Goal: Information Seeking & Learning: Learn about a topic

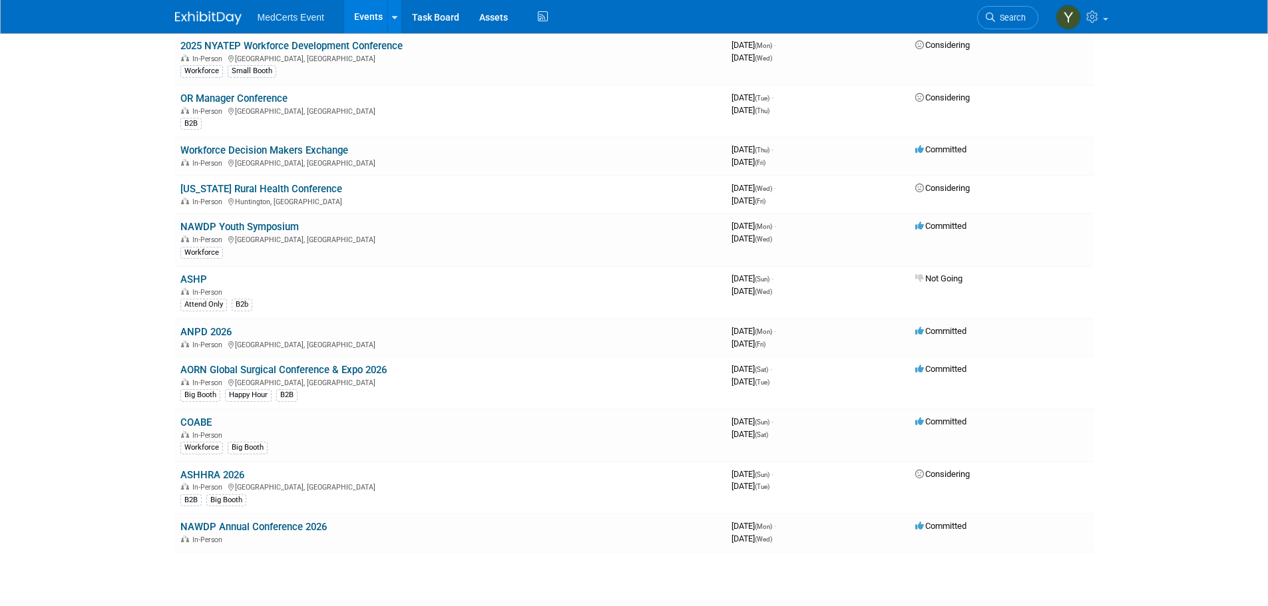
scroll to position [599, 0]
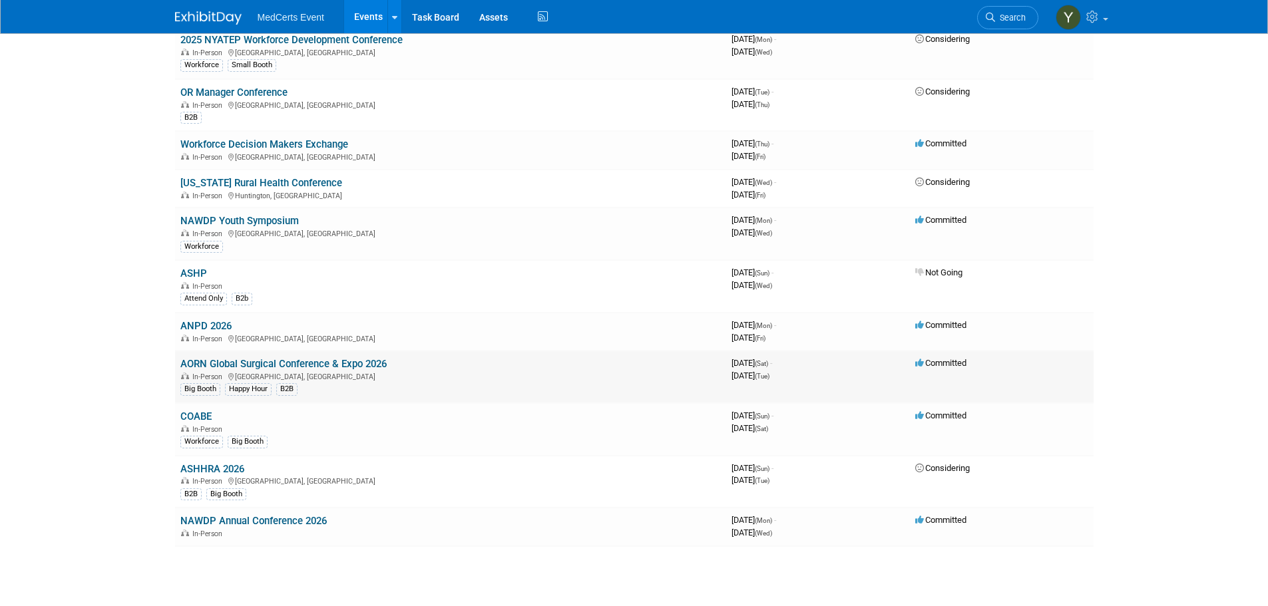
click at [206, 362] on link "AORN Global Surgical Conference & Expo 2026" at bounding box center [283, 364] width 206 height 12
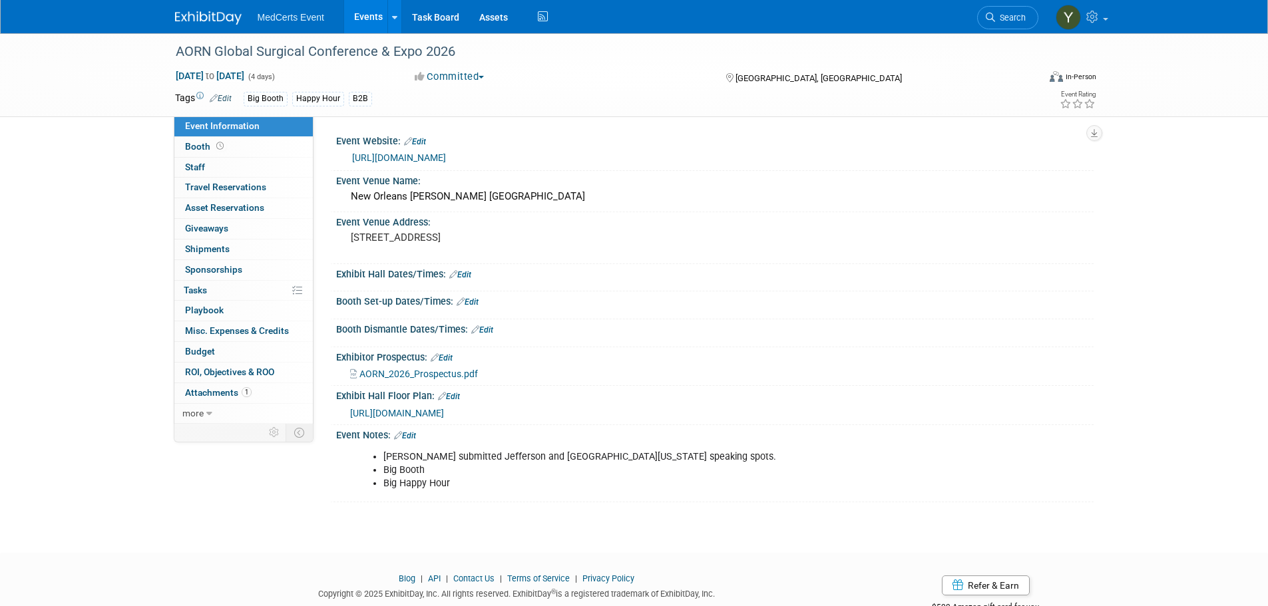
click at [405, 375] on span "AORN_2026_Prospectus.pdf" at bounding box center [418, 374] width 118 height 11
click at [257, 355] on link "Budget" at bounding box center [243, 352] width 138 height 20
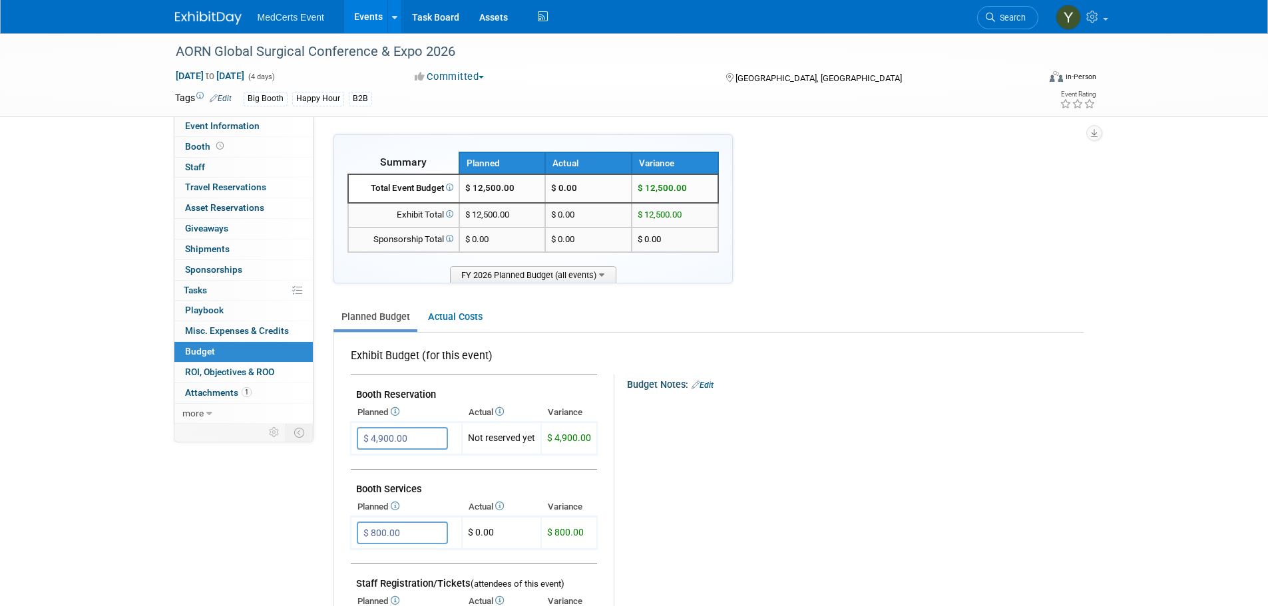
scroll to position [67, 0]
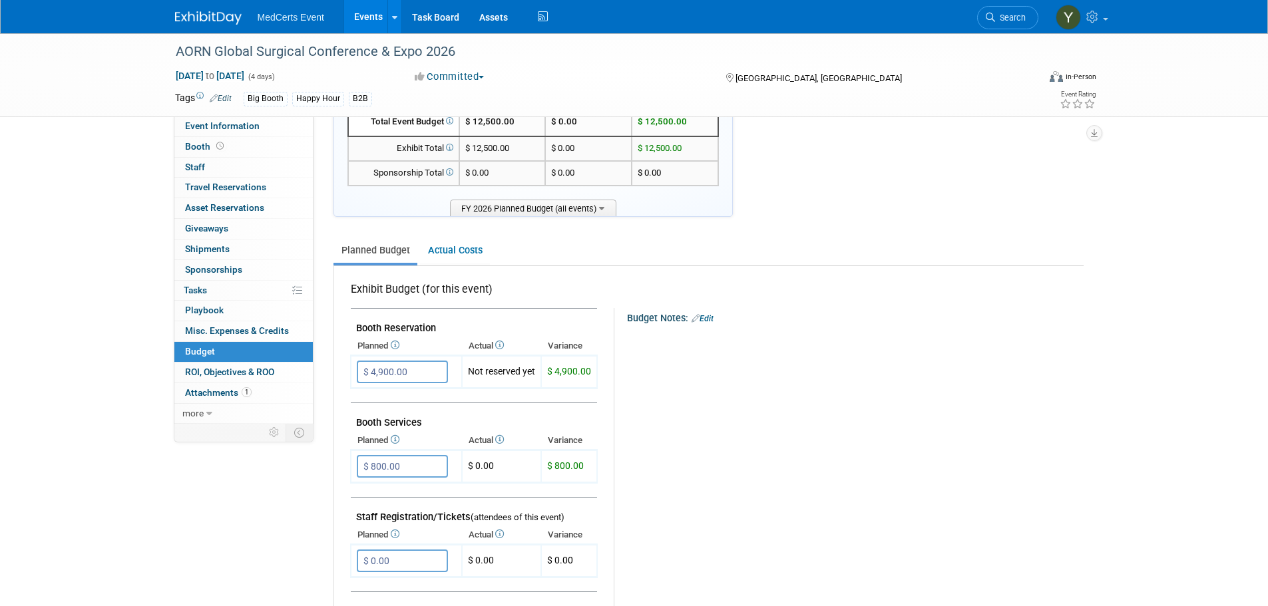
click at [361, 17] on link "Events" at bounding box center [368, 16] width 49 height 33
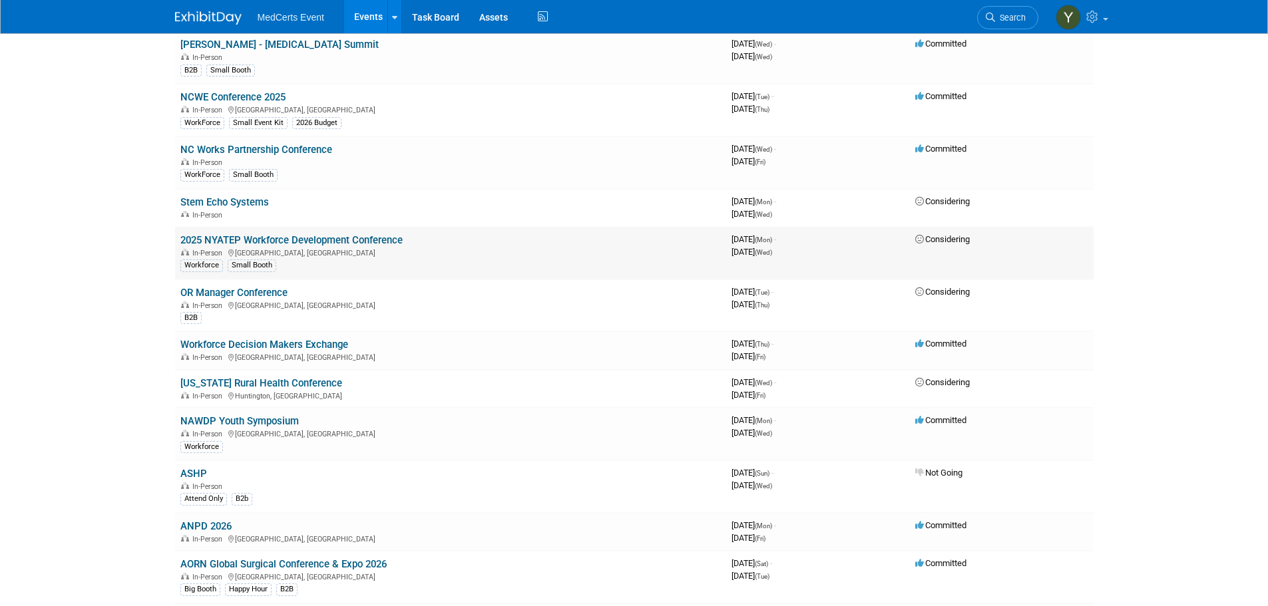
scroll to position [399, 0]
click at [287, 421] on link "NAWDP Youth Symposium" at bounding box center [239, 421] width 118 height 12
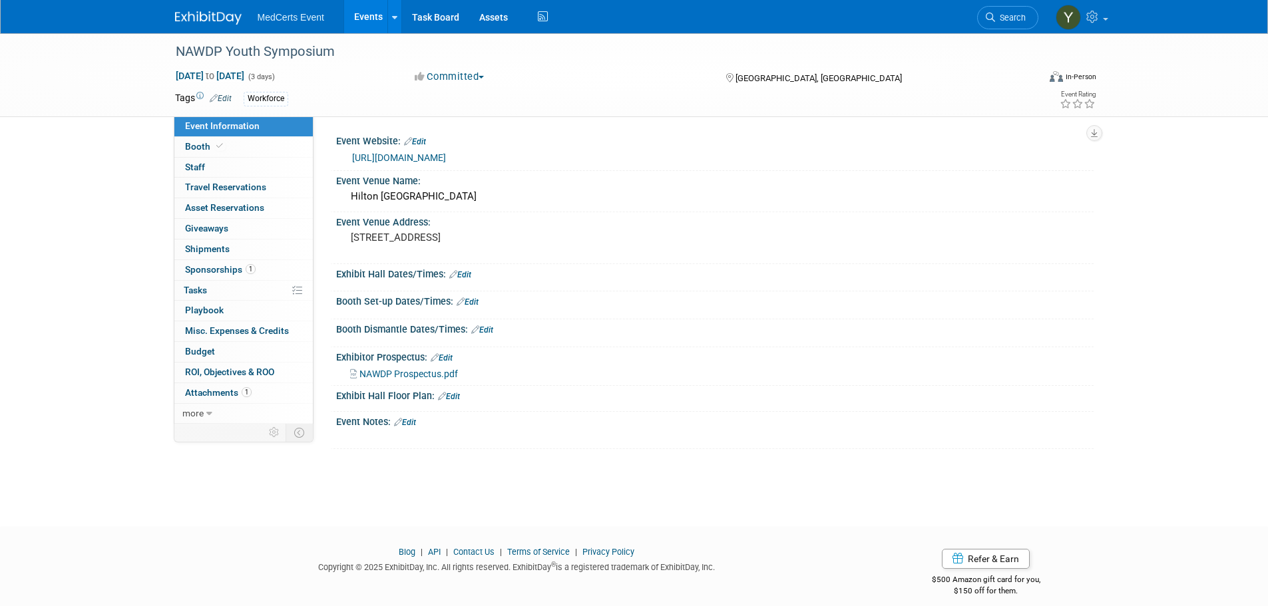
click at [373, 13] on link "Events" at bounding box center [368, 16] width 49 height 33
